Goal: Transaction & Acquisition: Obtain resource

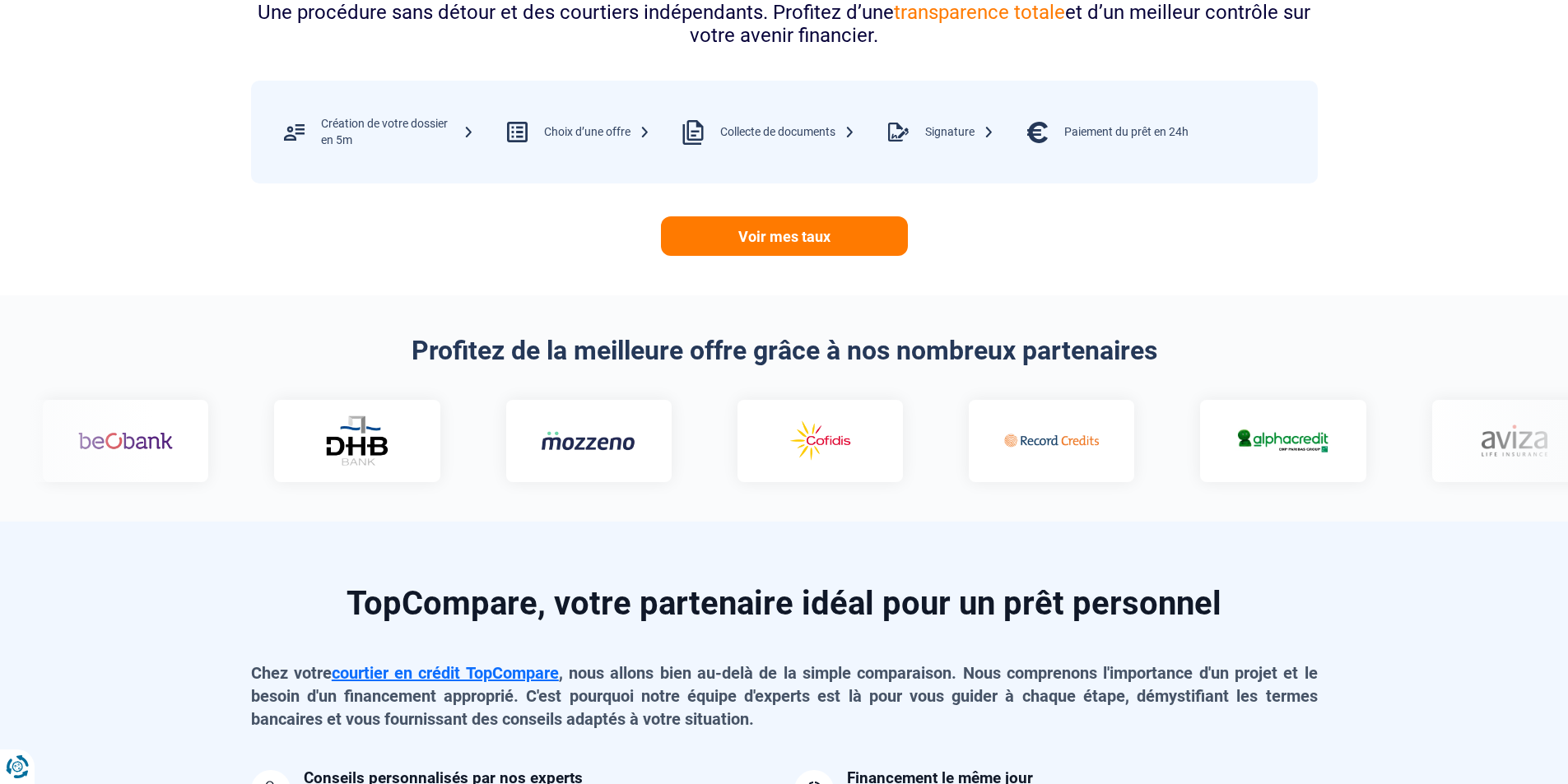
scroll to position [905, 0]
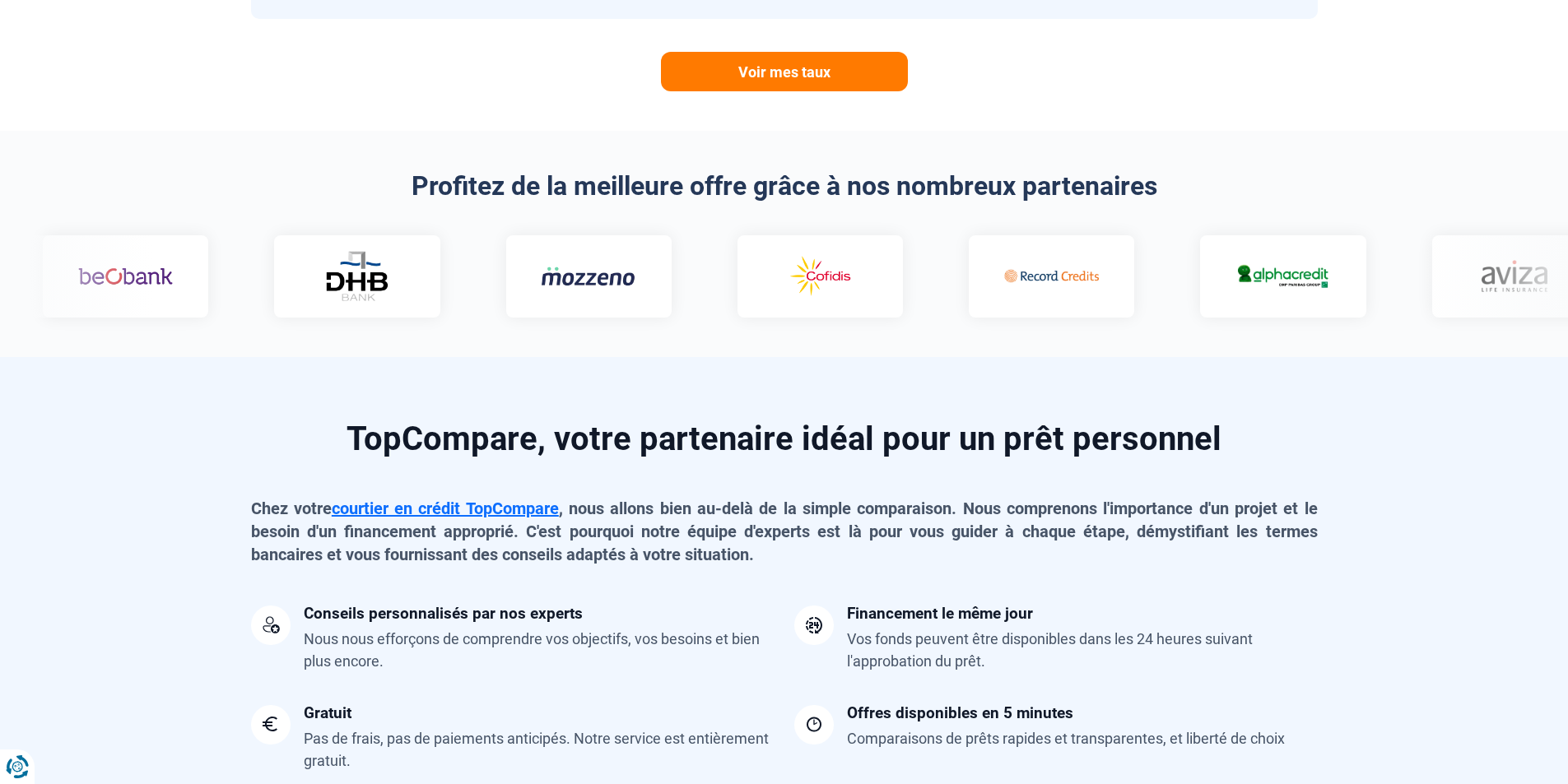
click at [1471, 257] on div at bounding box center [784, 276] width 1547 height 82
click at [1452, 277] on div at bounding box center [784, 276] width 1547 height 82
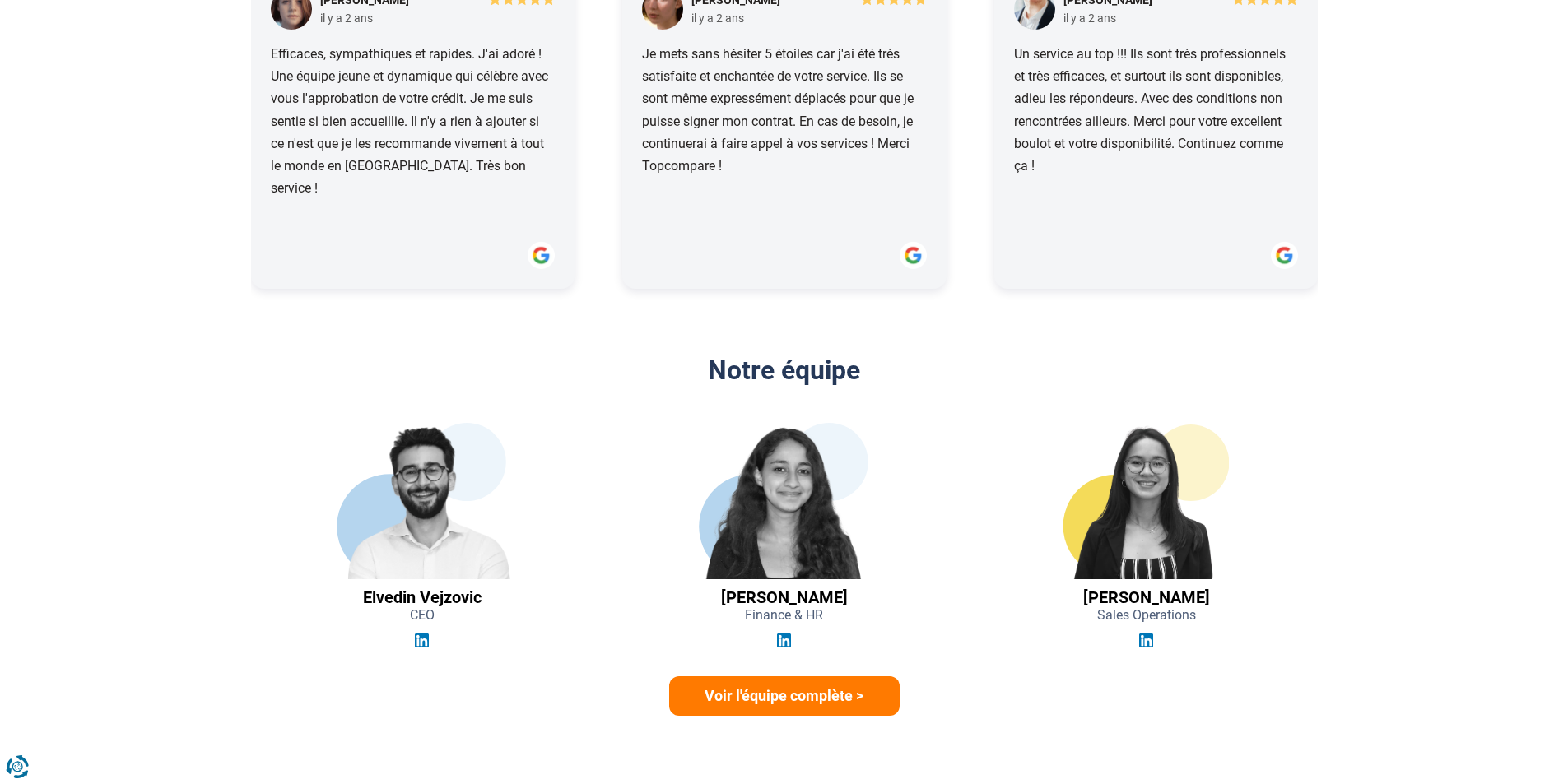
scroll to position [1481, 0]
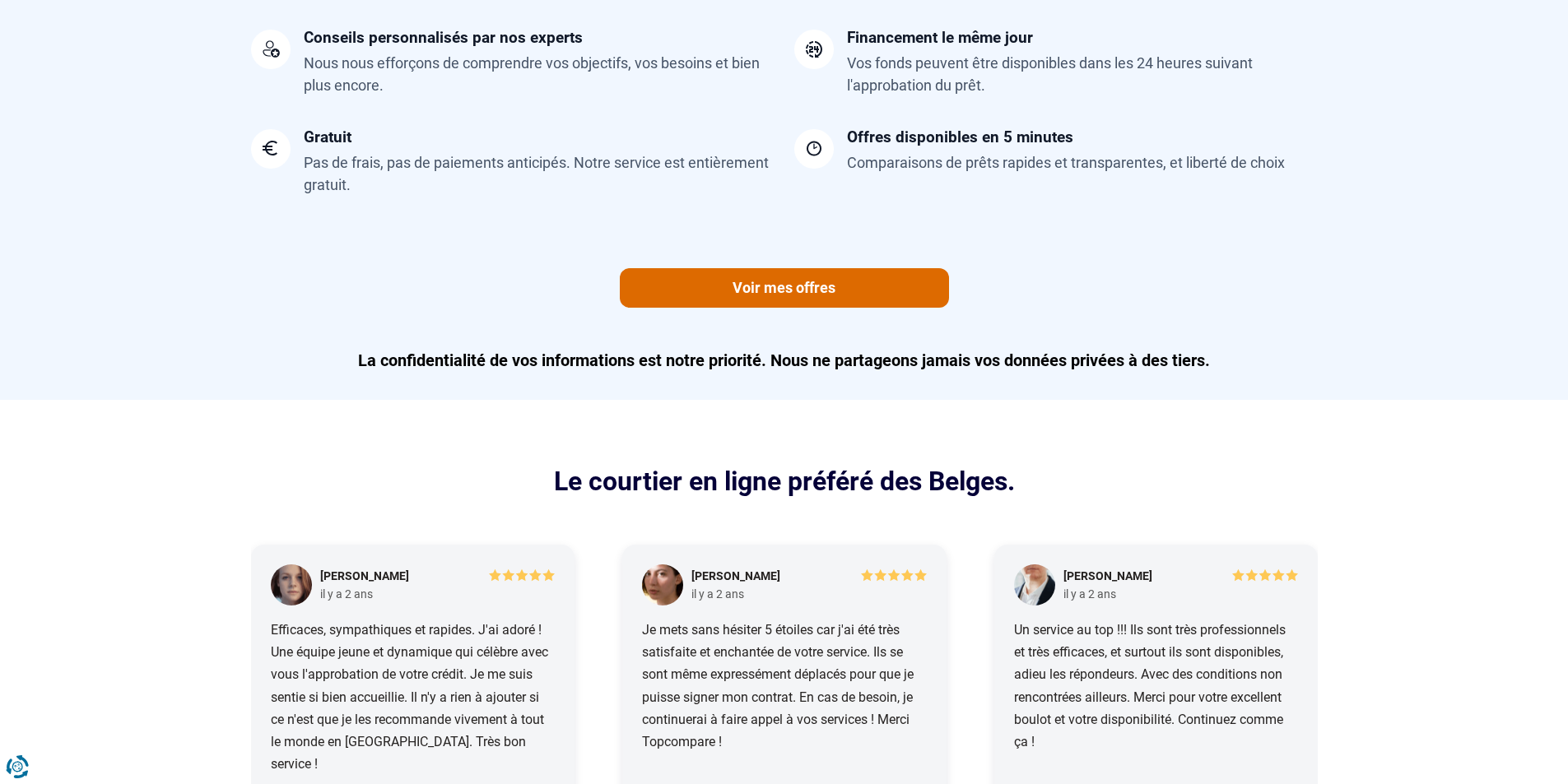
click at [845, 283] on link "Voir mes offres" at bounding box center [784, 288] width 329 height 39
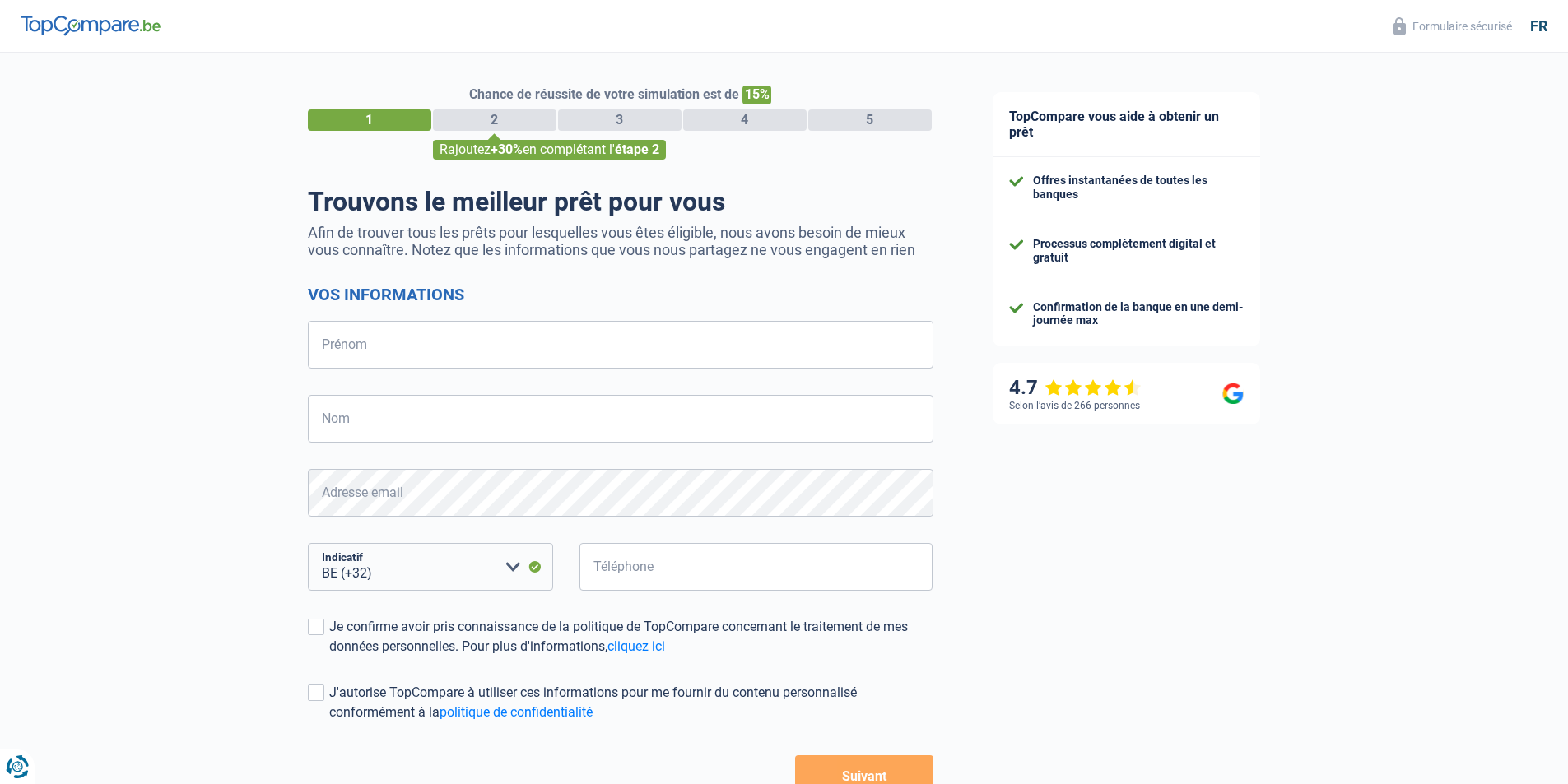
select select "32"
